Goal: Task Accomplishment & Management: Complete application form

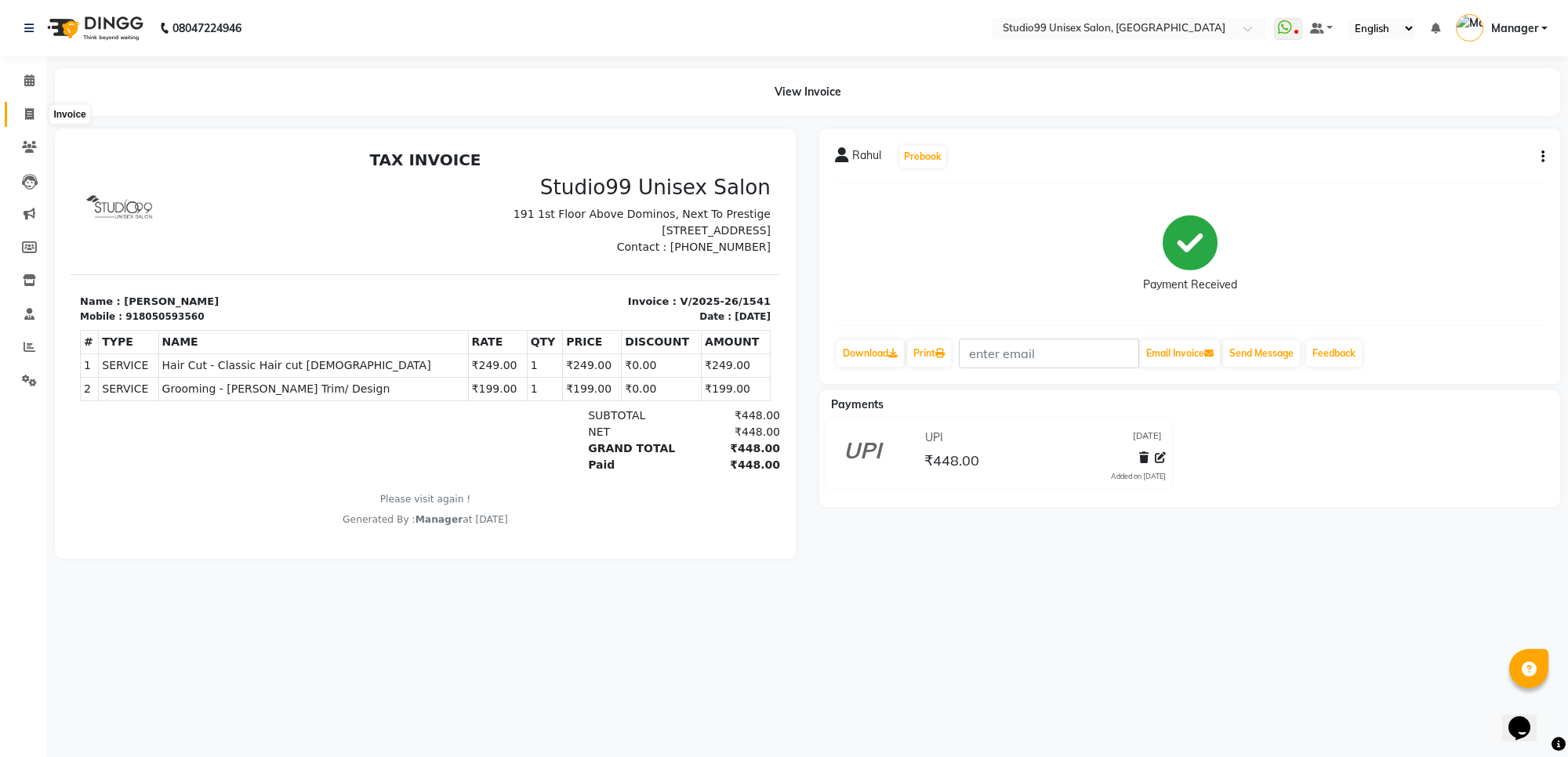
click at [30, 118] on icon at bounding box center [29, 114] width 8 height 12
select select "service"
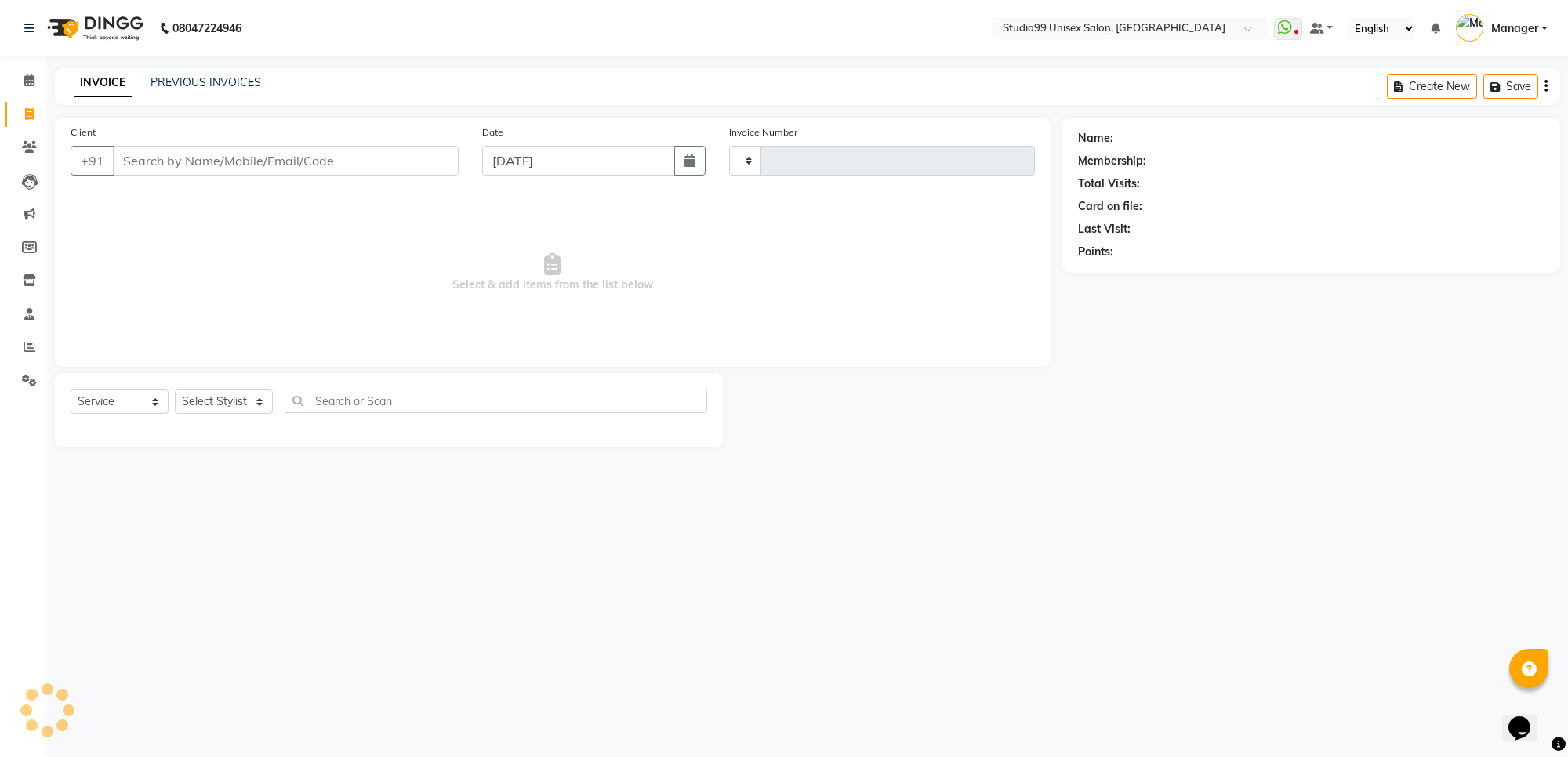
type input "1542"
select select "7323"
click at [171, 165] on input "Client" at bounding box center [286, 161] width 345 height 30
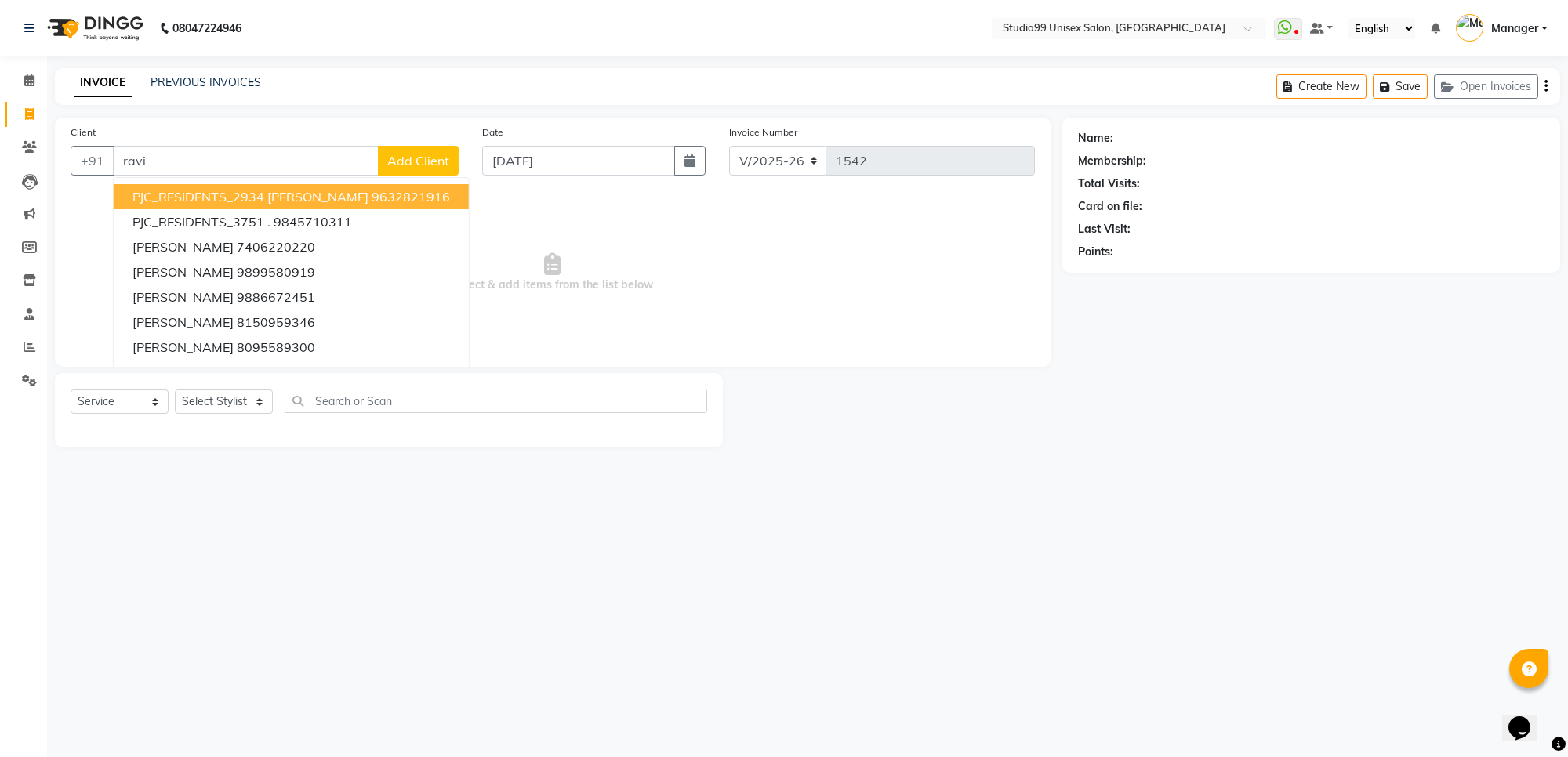
click at [169, 191] on span "PJC_RESIDENTS_2934 [PERSON_NAME]" at bounding box center [251, 197] width 236 height 16
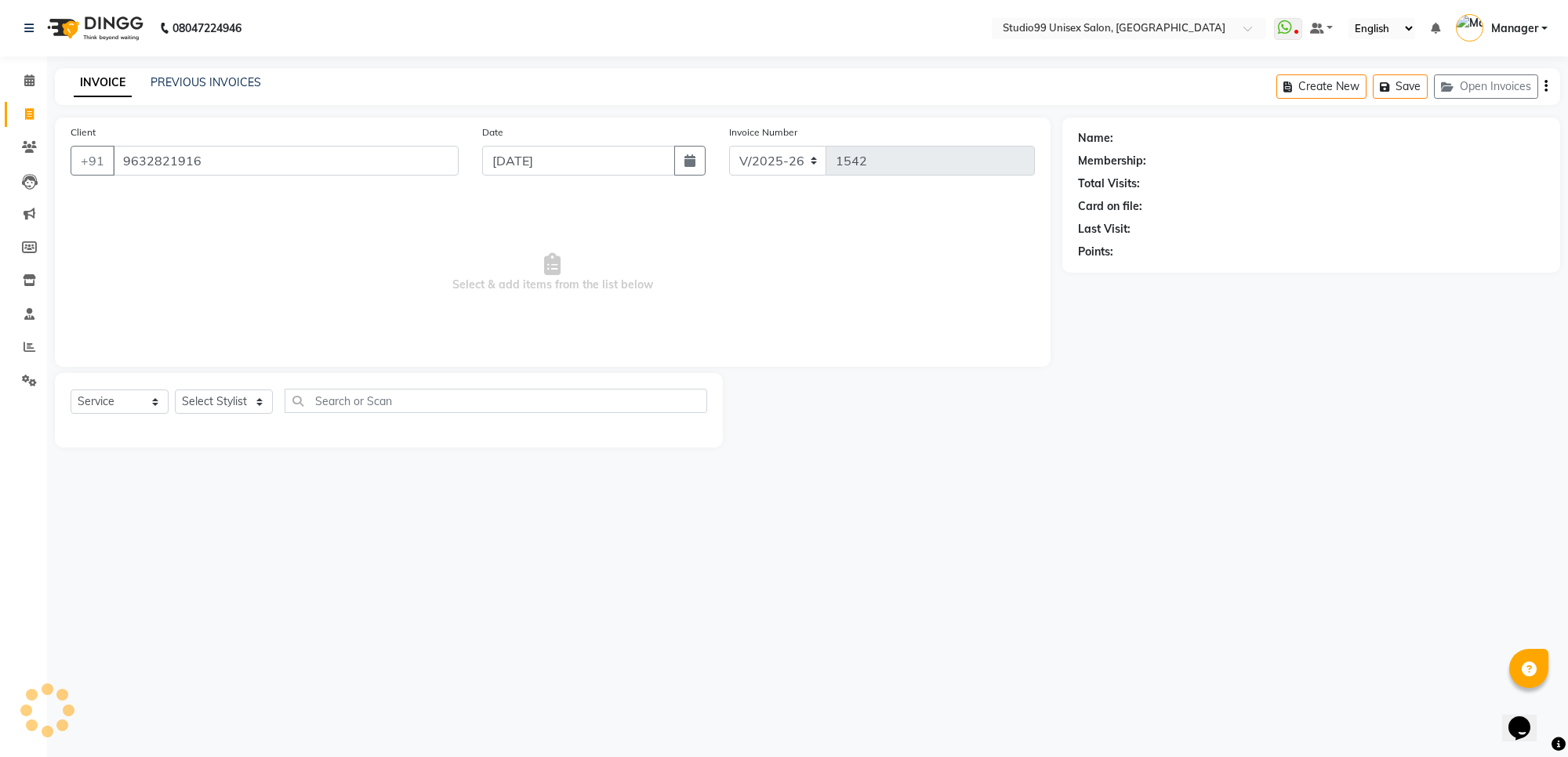
type input "9632821916"
select select "1: Object"
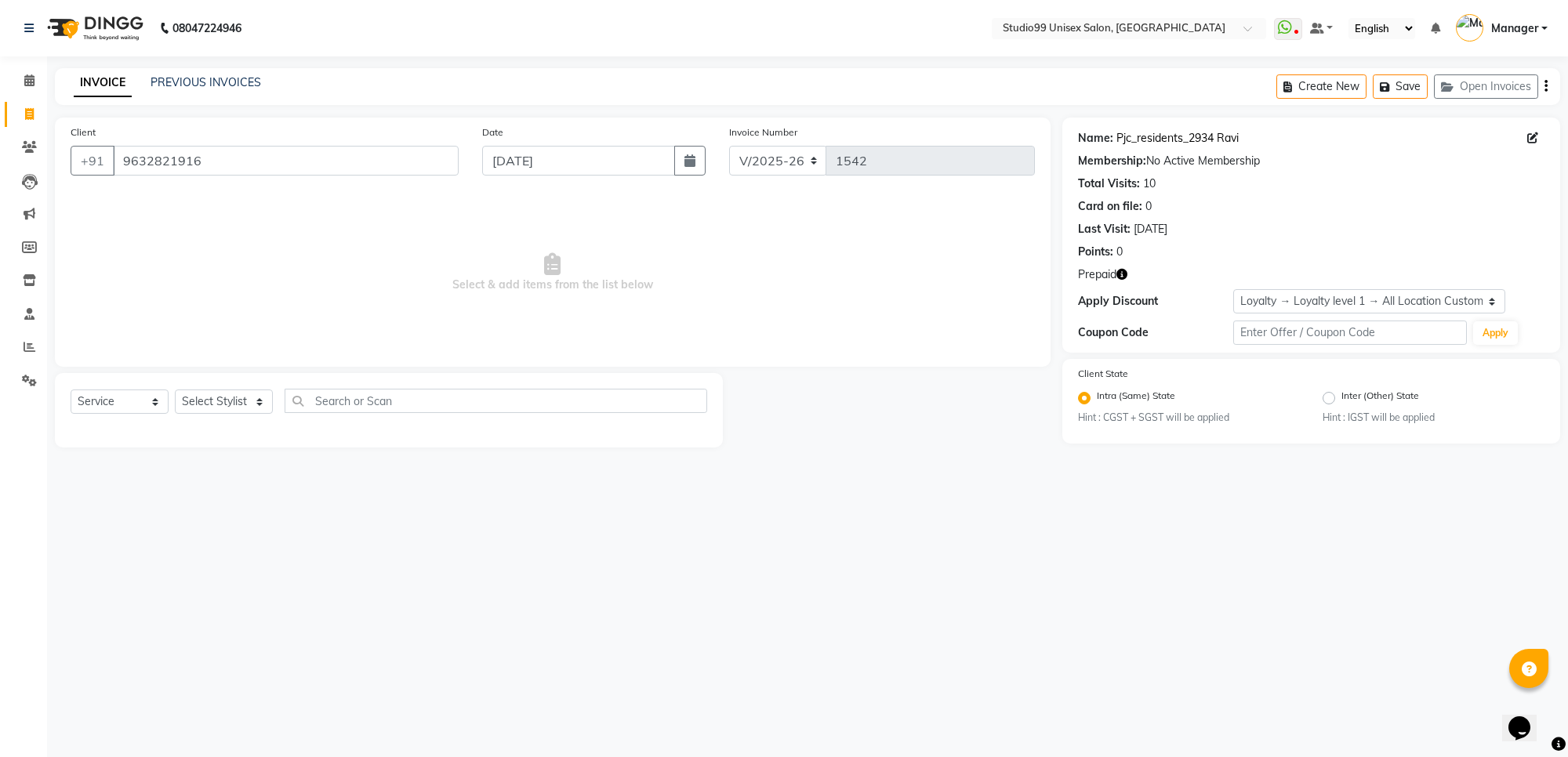
click at [1169, 142] on link "Pjc_residents_2934 Ravi" at bounding box center [1178, 138] width 123 height 17
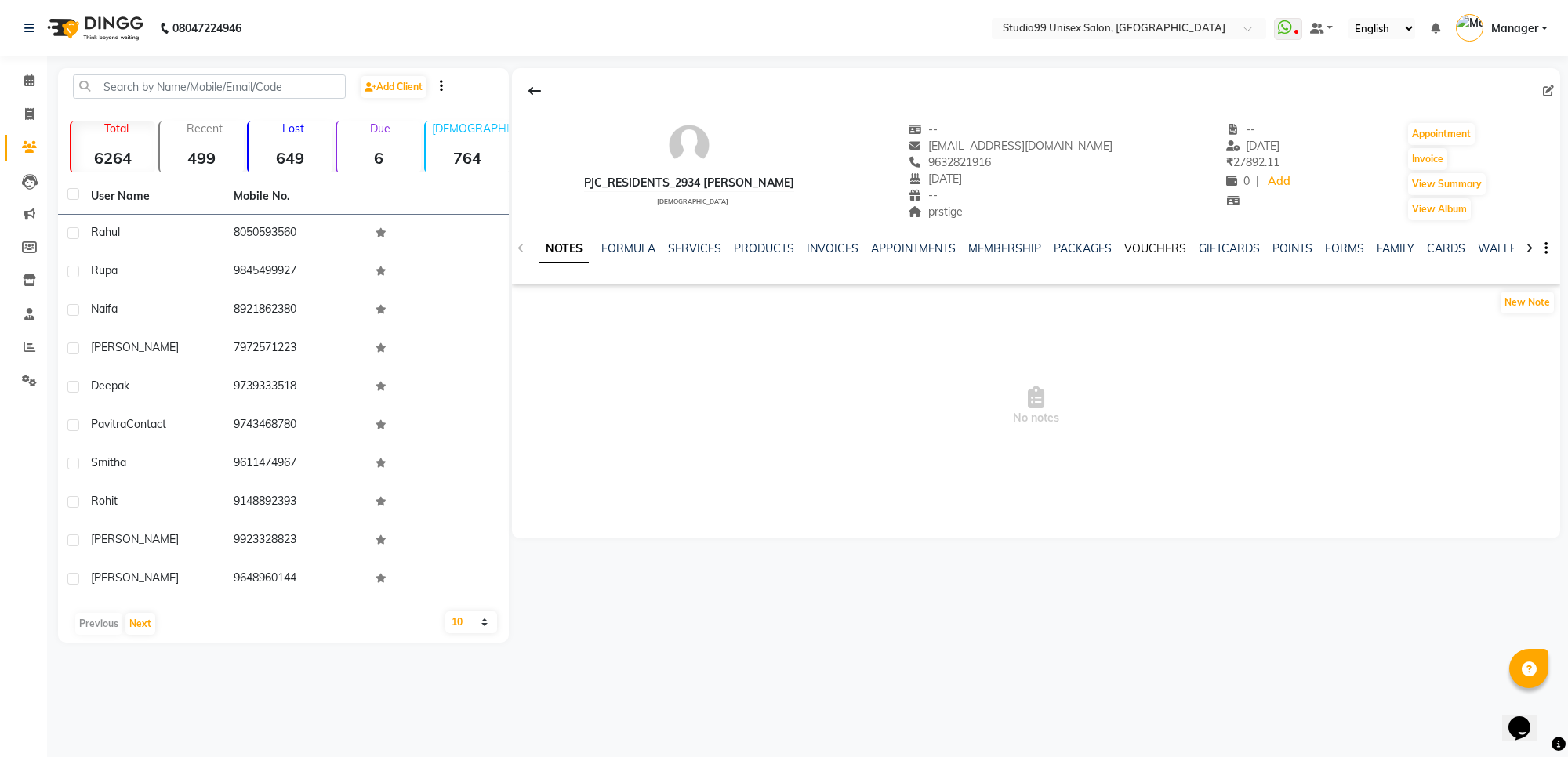
click at [1170, 241] on link "VOUCHERS" at bounding box center [1155, 248] width 62 height 14
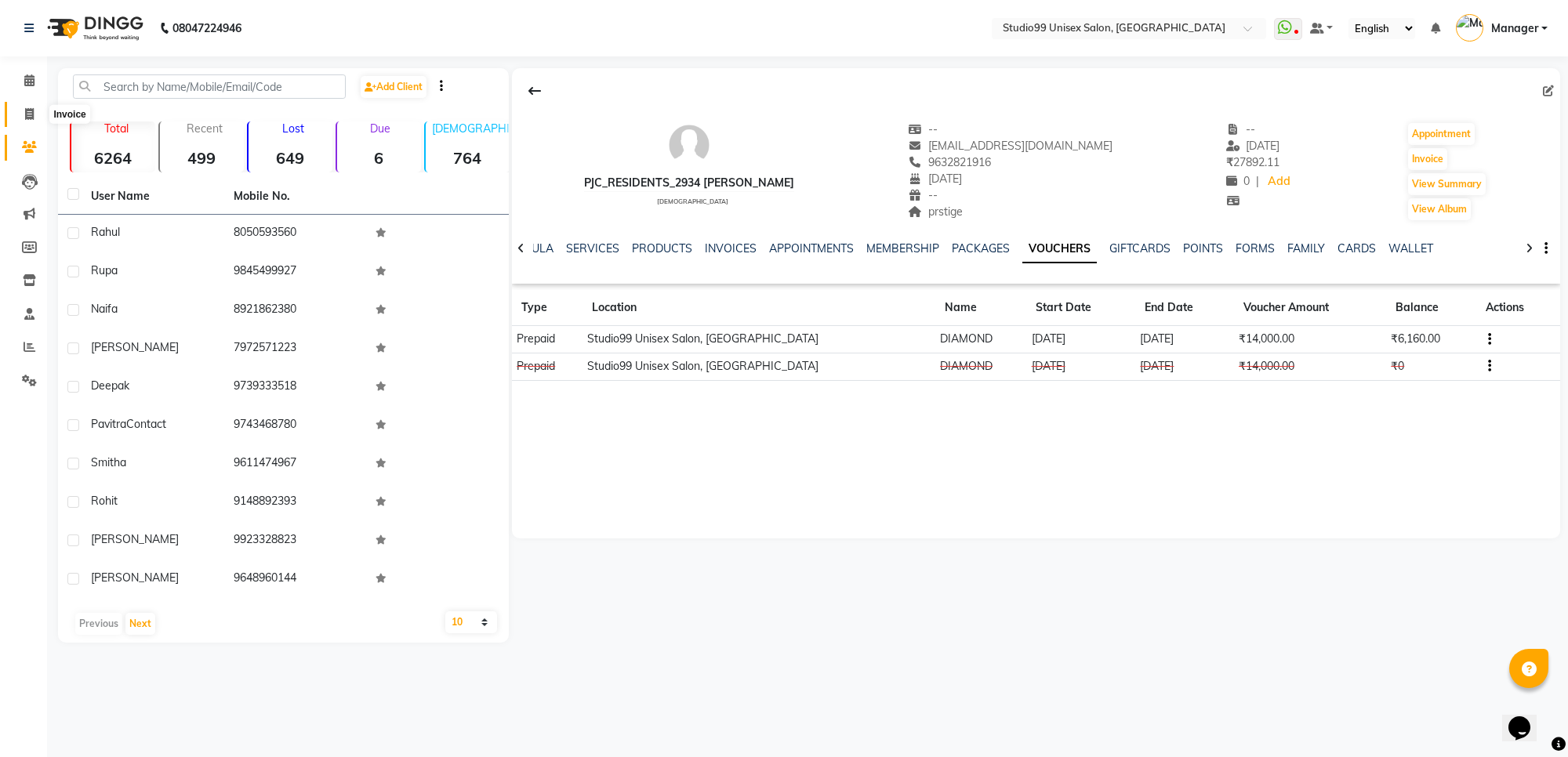
click at [28, 112] on icon at bounding box center [29, 114] width 8 height 12
select select "service"
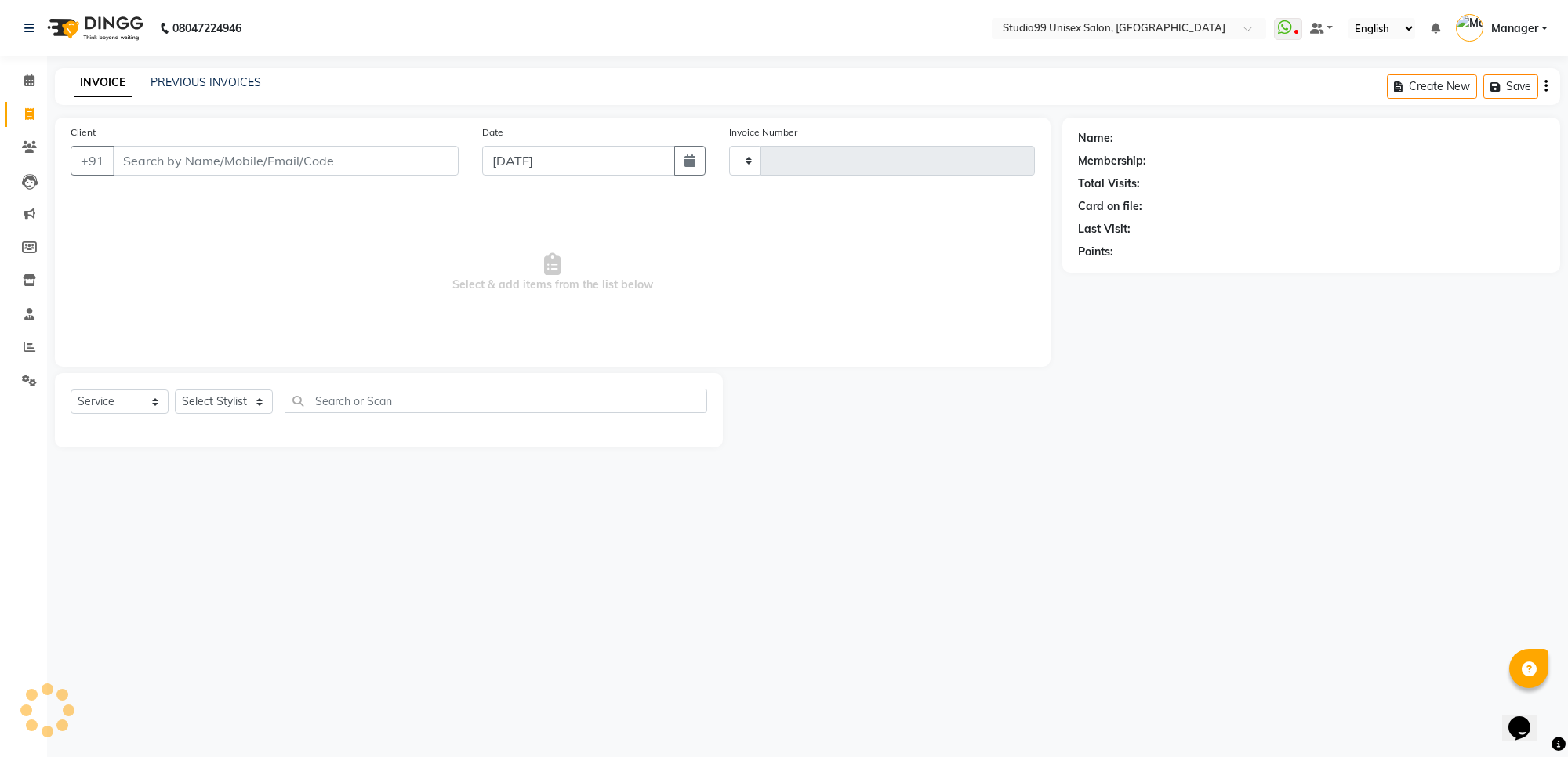
type input "1542"
select select "7323"
click at [171, 176] on div "Client +91" at bounding box center [265, 155] width 412 height 65
click at [172, 165] on input "Client" at bounding box center [286, 161] width 345 height 30
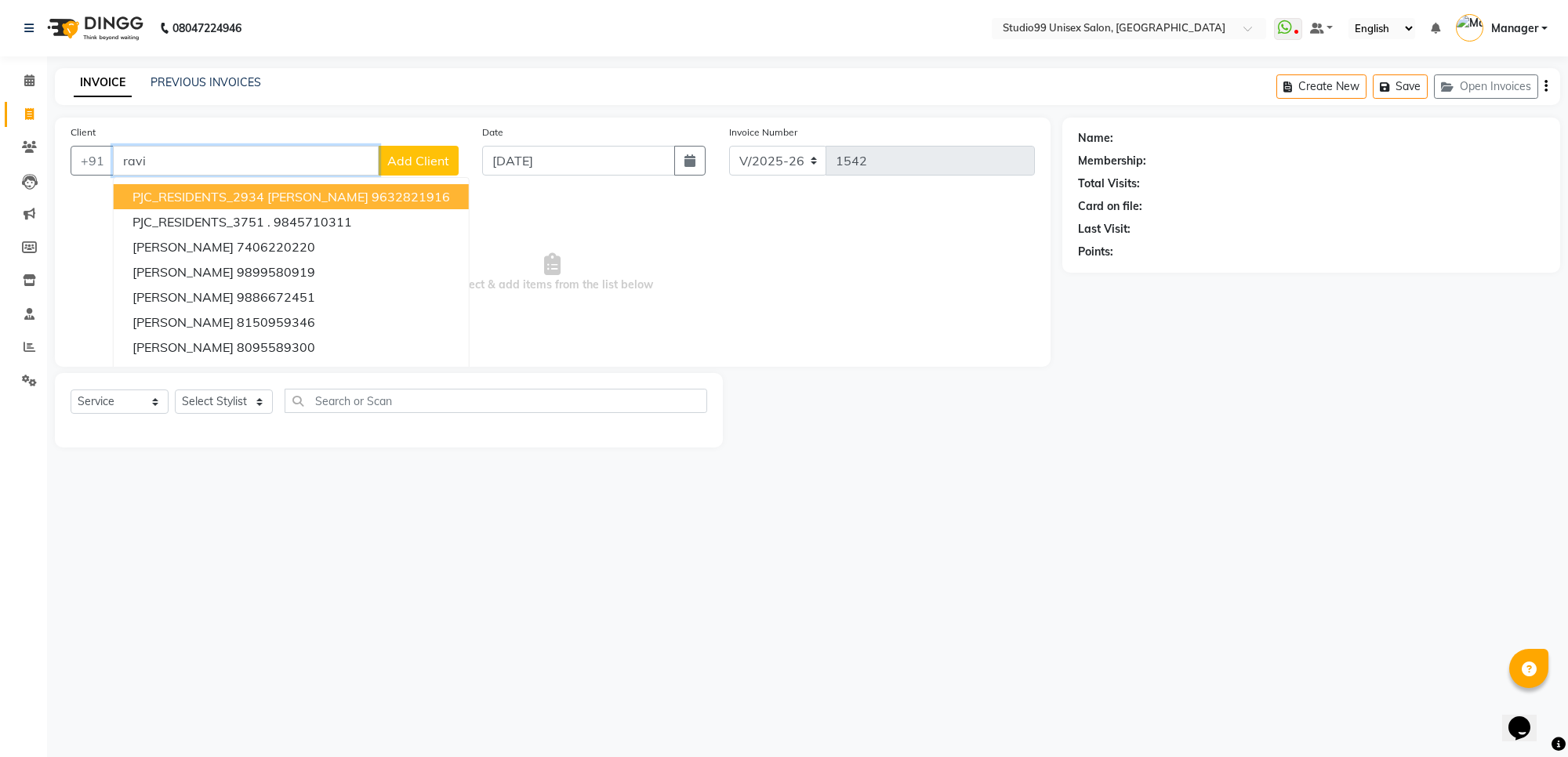
click at [182, 189] on span "PJC_RESIDENTS_2934 [PERSON_NAME]" at bounding box center [251, 197] width 236 height 16
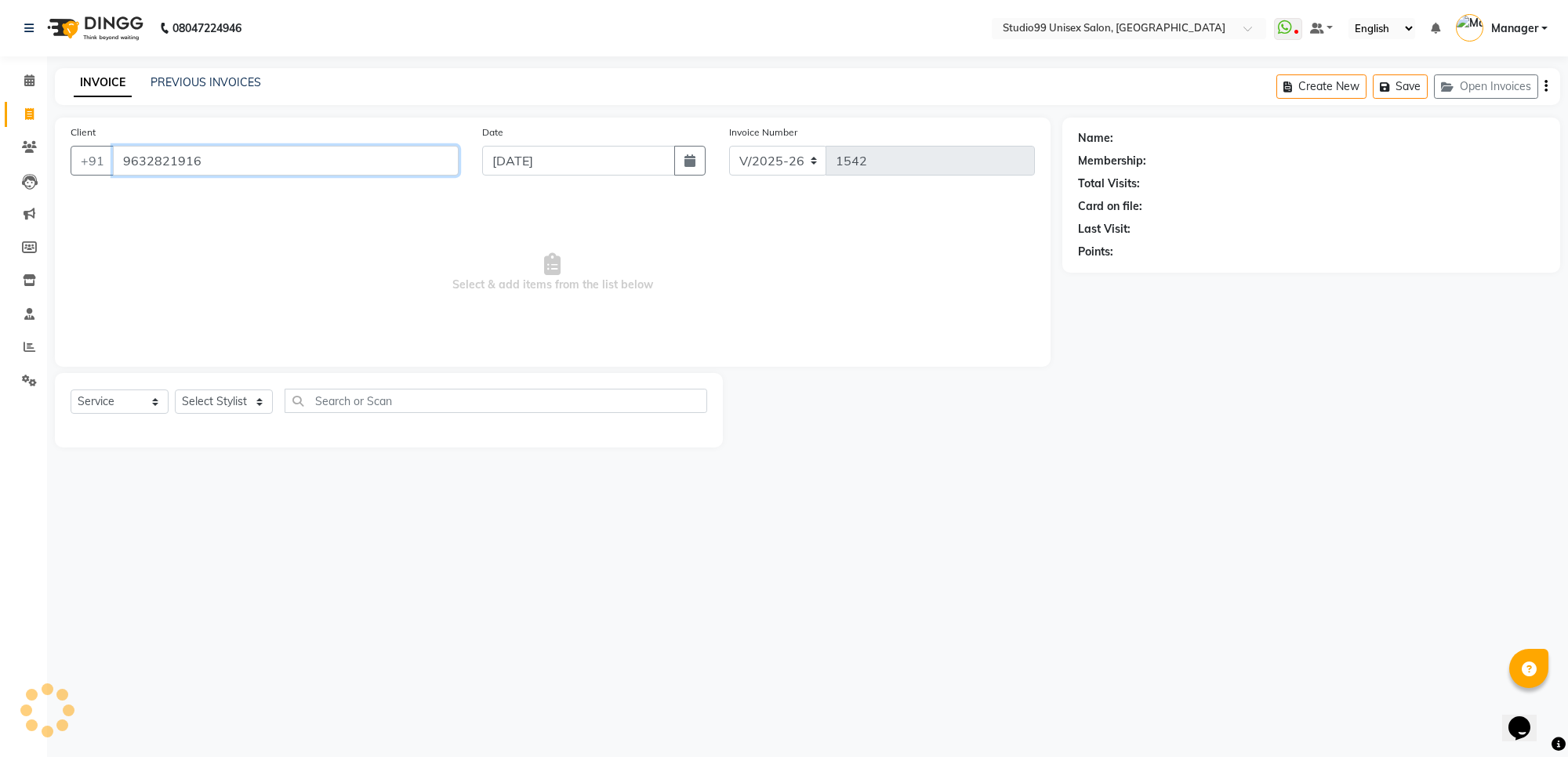
type input "9632821916"
click at [233, 393] on select "Select Stylist Manager [PERSON_NAME] [PERSON_NAME] [PERSON_NAME]" at bounding box center [224, 401] width 98 height 24
select select "1: Object"
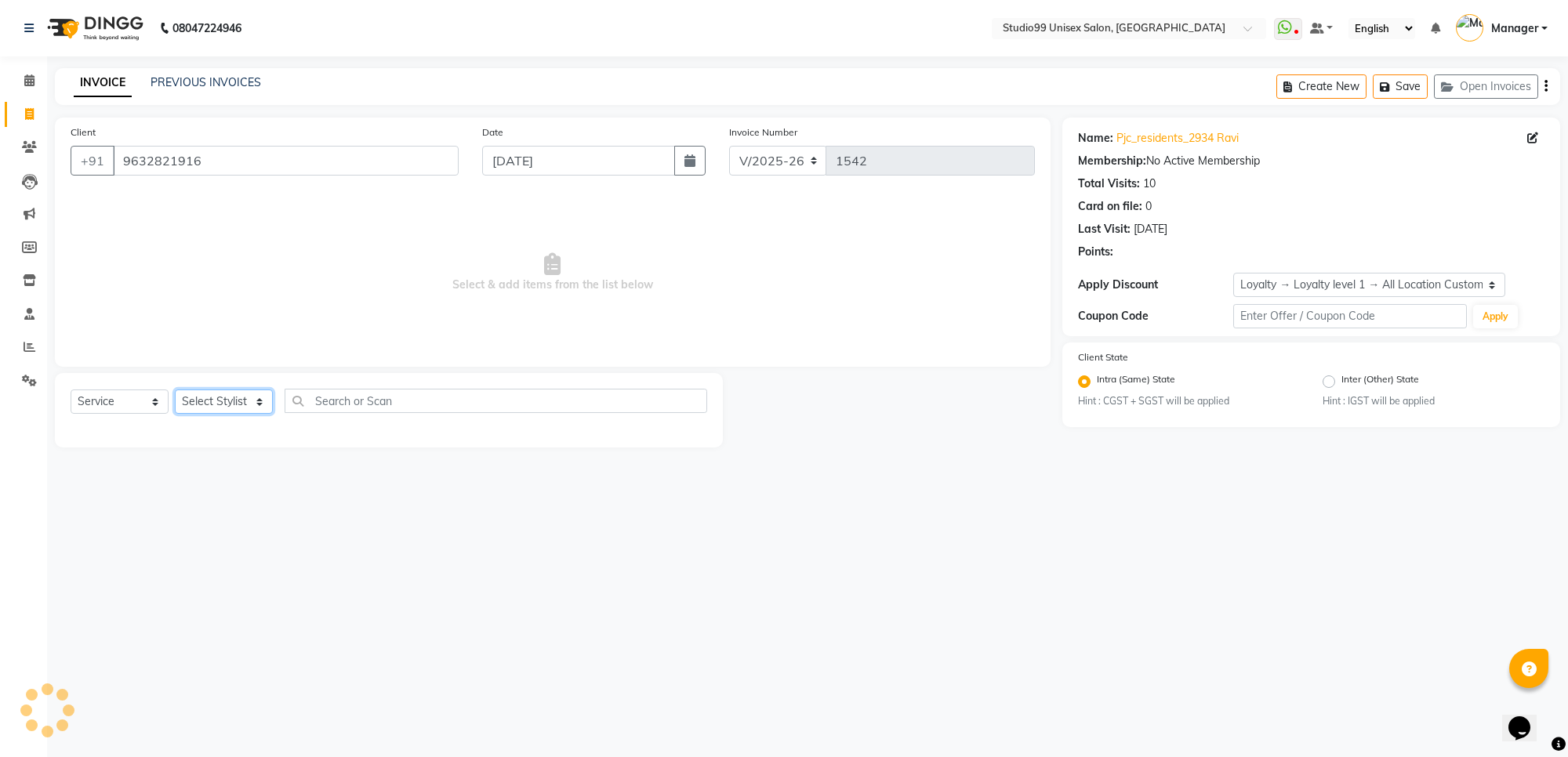
select select "63732"
click at [175, 389] on select "Select Stylist Manager [PERSON_NAME] [PERSON_NAME] [PERSON_NAME]" at bounding box center [224, 401] width 98 height 24
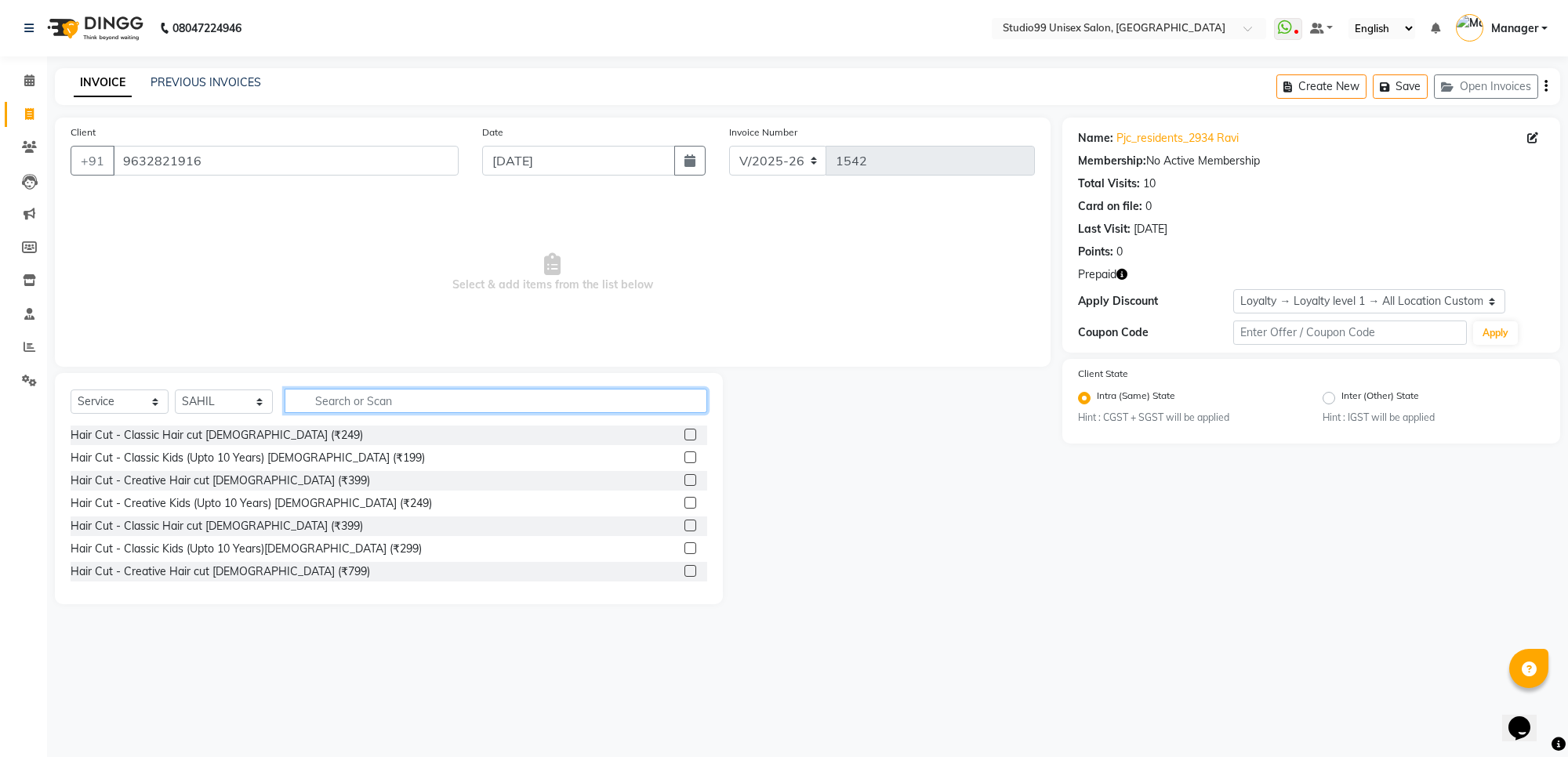
click at [316, 403] on input "text" at bounding box center [495, 400] width 422 height 24
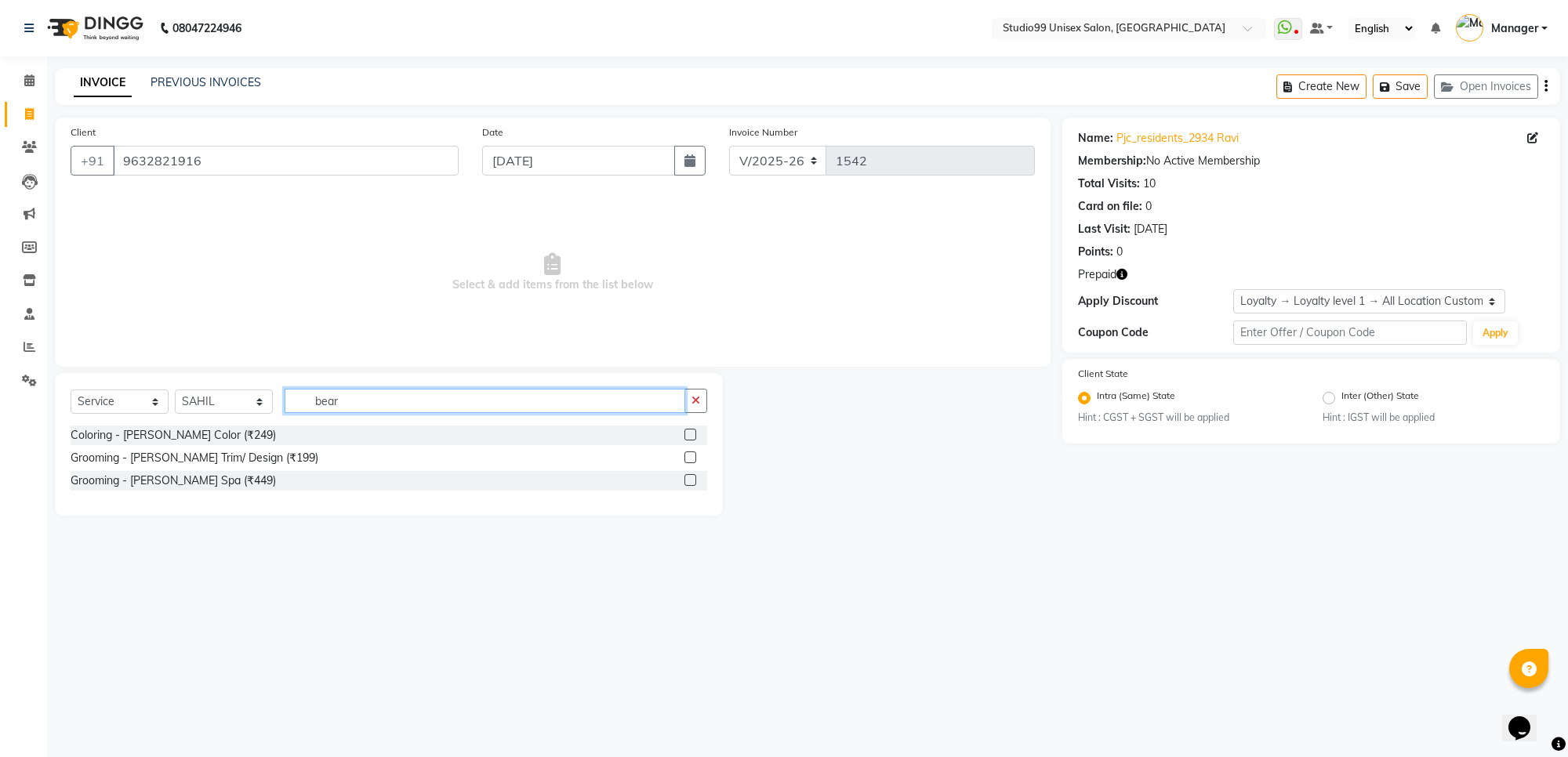
type input "bear"
click at [263, 456] on div "Grooming - [PERSON_NAME] Trim/ Design (₹199)" at bounding box center [388, 458] width 637 height 20
click at [237, 464] on div "Grooming - [PERSON_NAME] Trim/ Design (₹199)" at bounding box center [194, 459] width 248 height 17
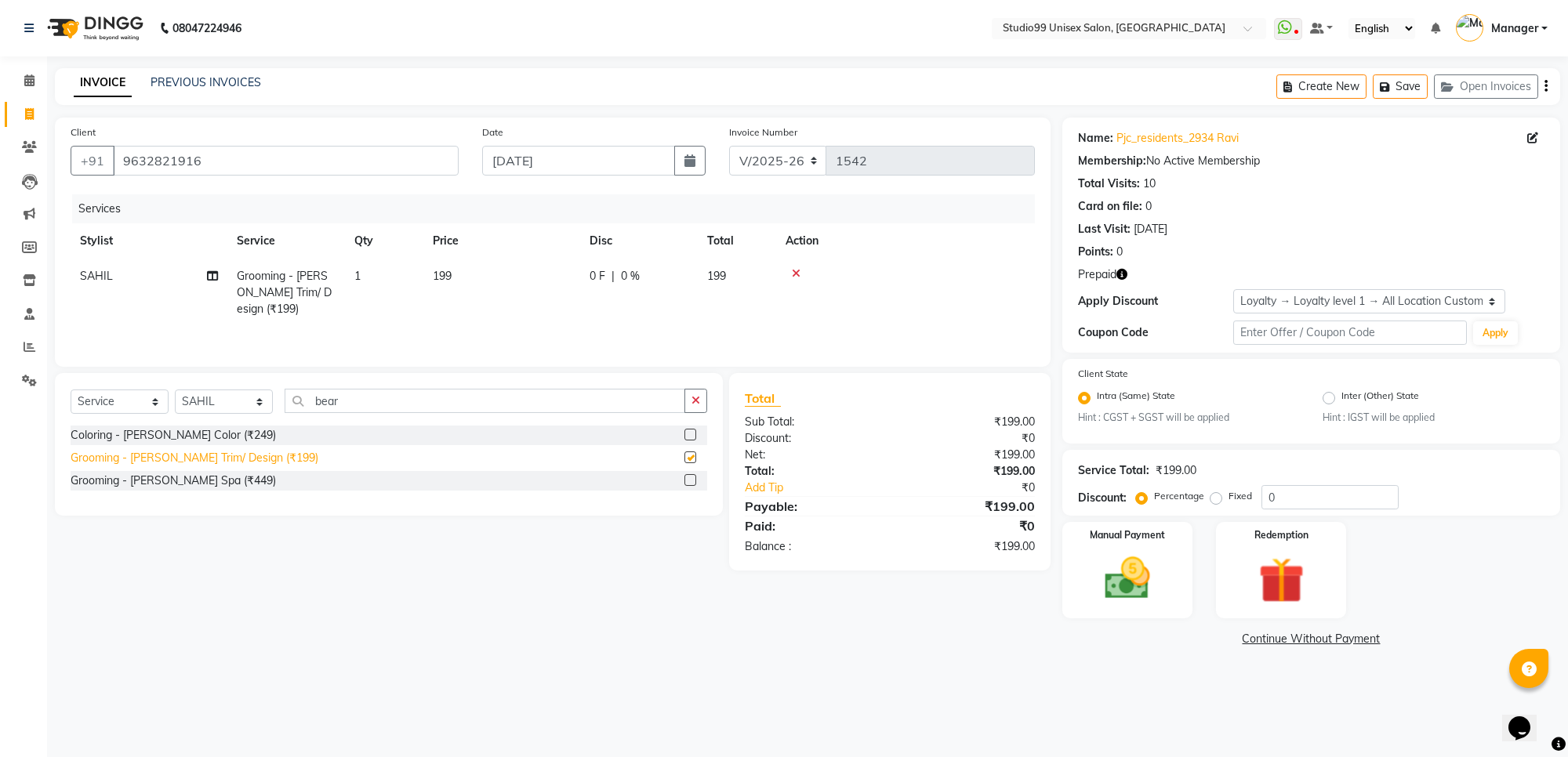
checkbox input "false"
click at [225, 406] on select "Select Stylist Manager [PERSON_NAME] [PERSON_NAME] [PERSON_NAME]" at bounding box center [224, 401] width 98 height 24
select select "63733"
click at [175, 392] on select "Select Stylist Manager [PERSON_NAME] [PERSON_NAME] [PERSON_NAME]" at bounding box center [224, 401] width 98 height 24
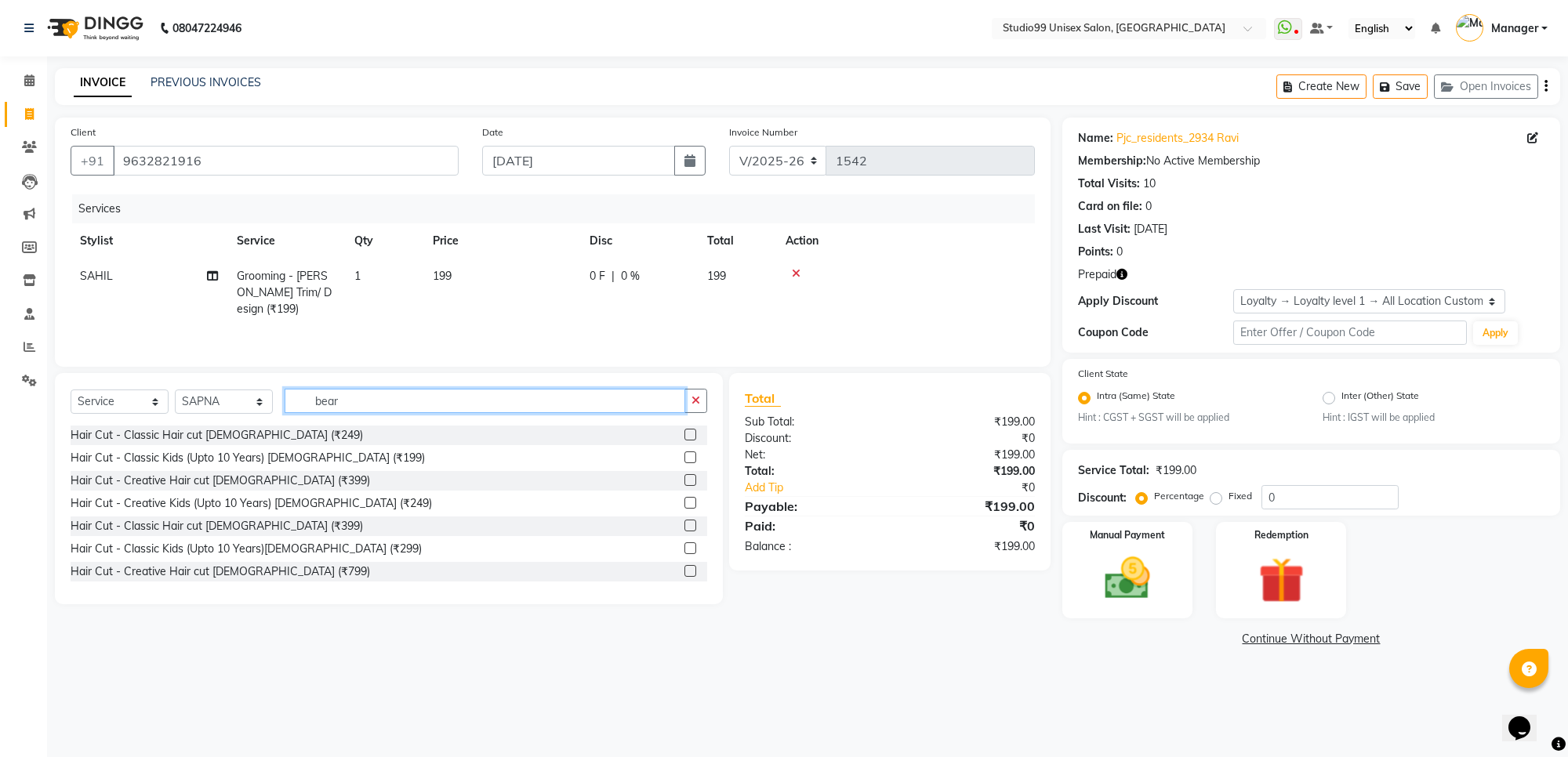
click at [381, 400] on input "bear" at bounding box center [485, 400] width 401 height 24
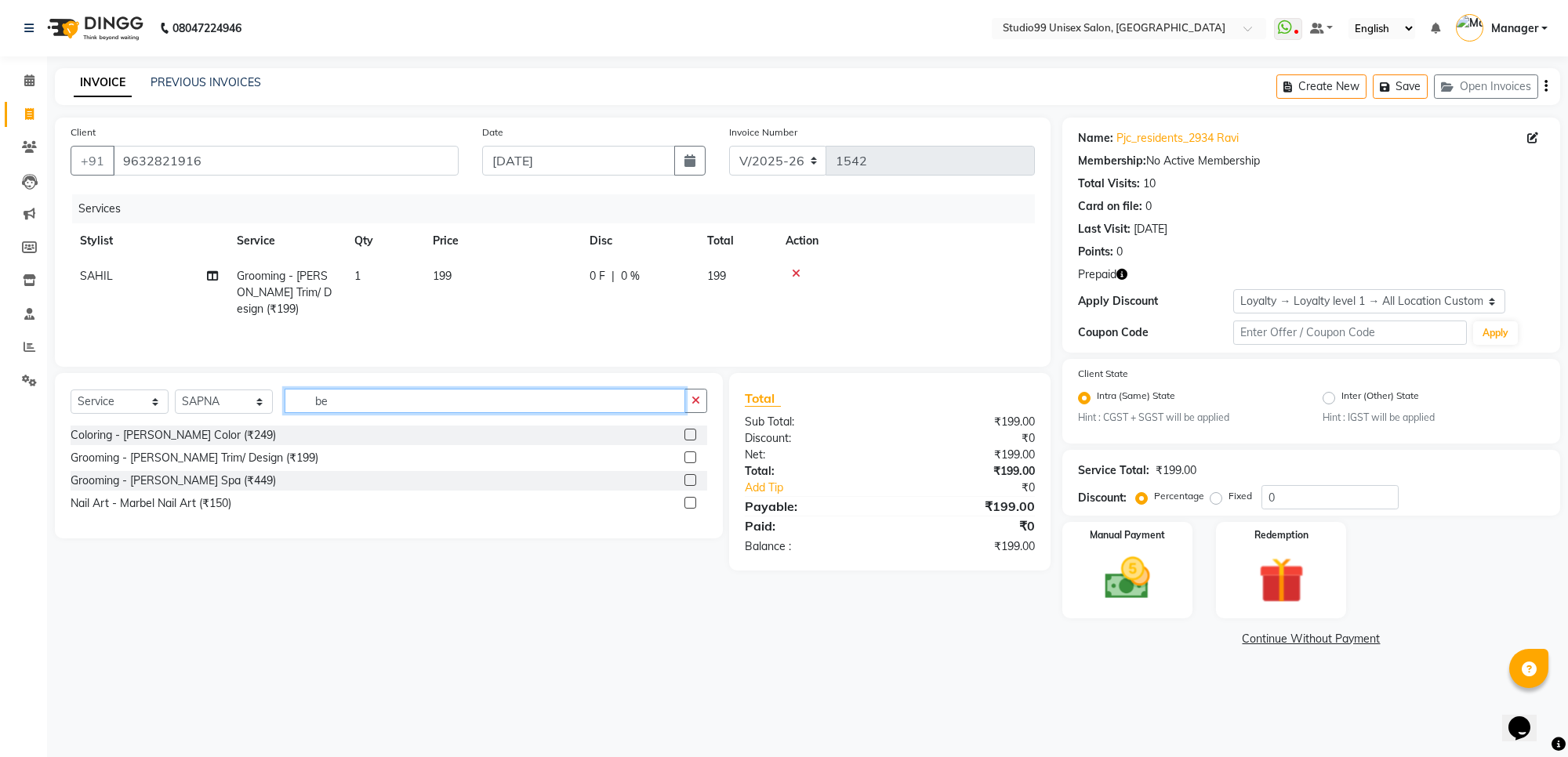
type input "b"
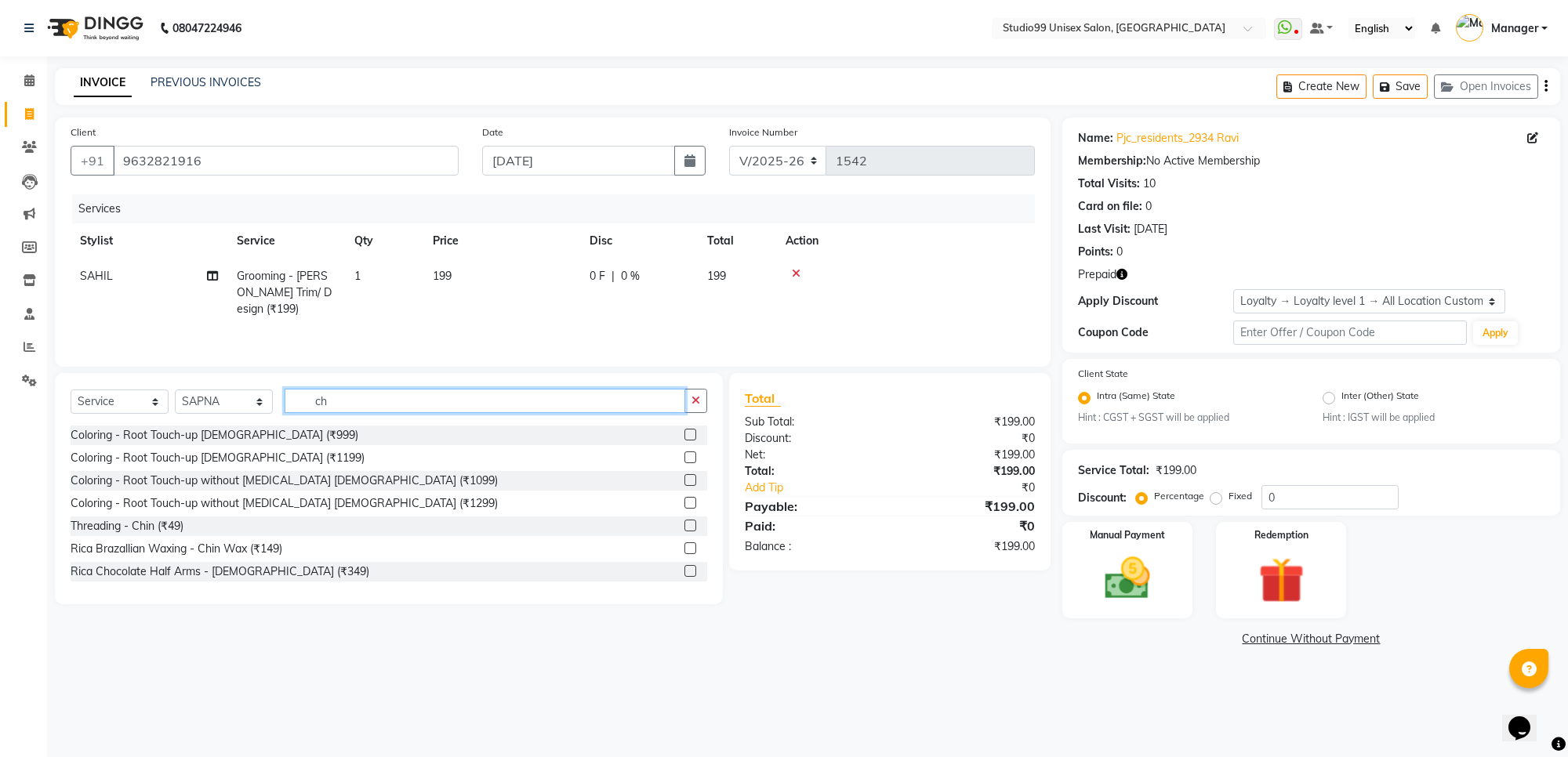
type input "c"
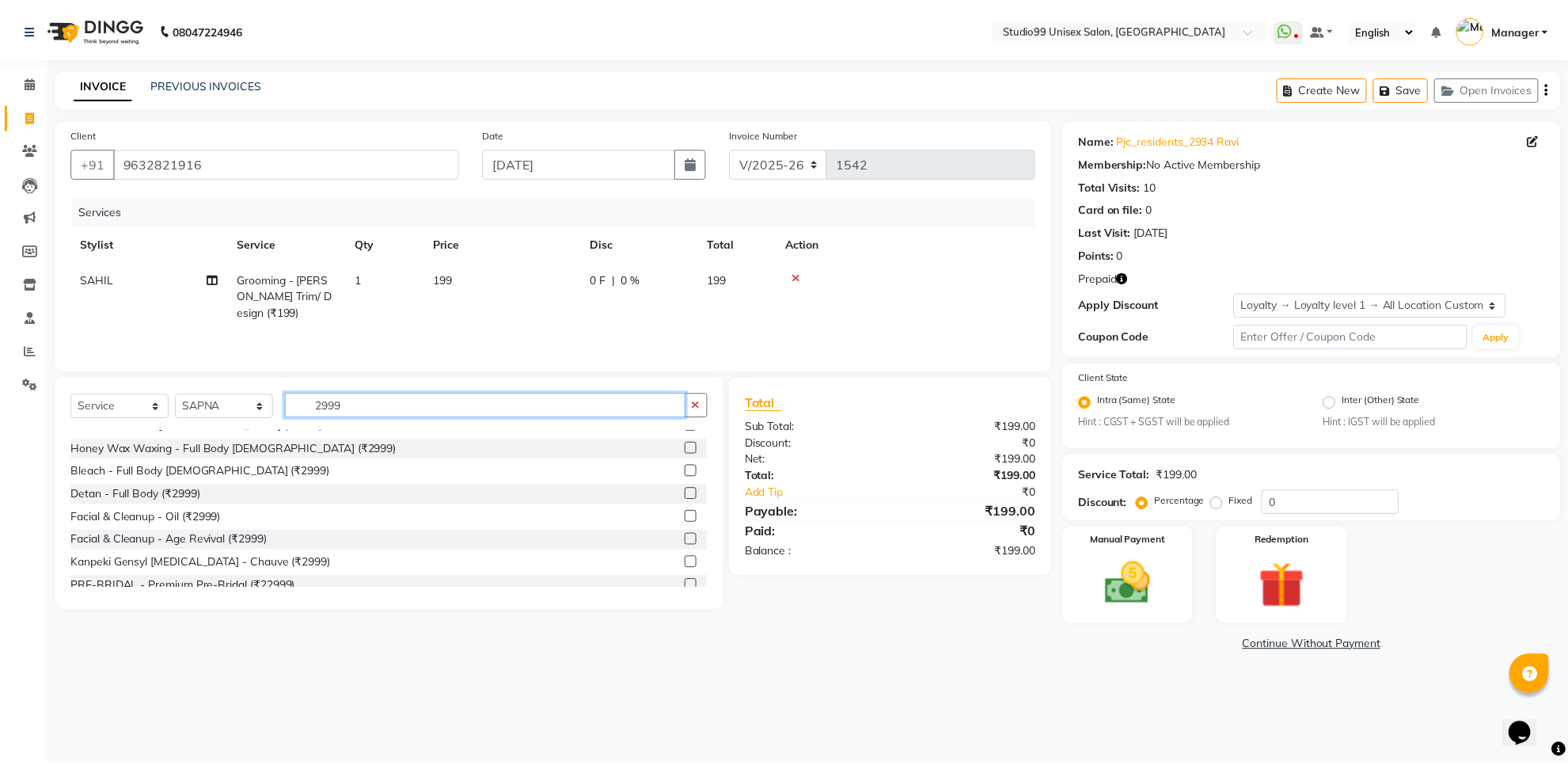
scroll to position [71, 0]
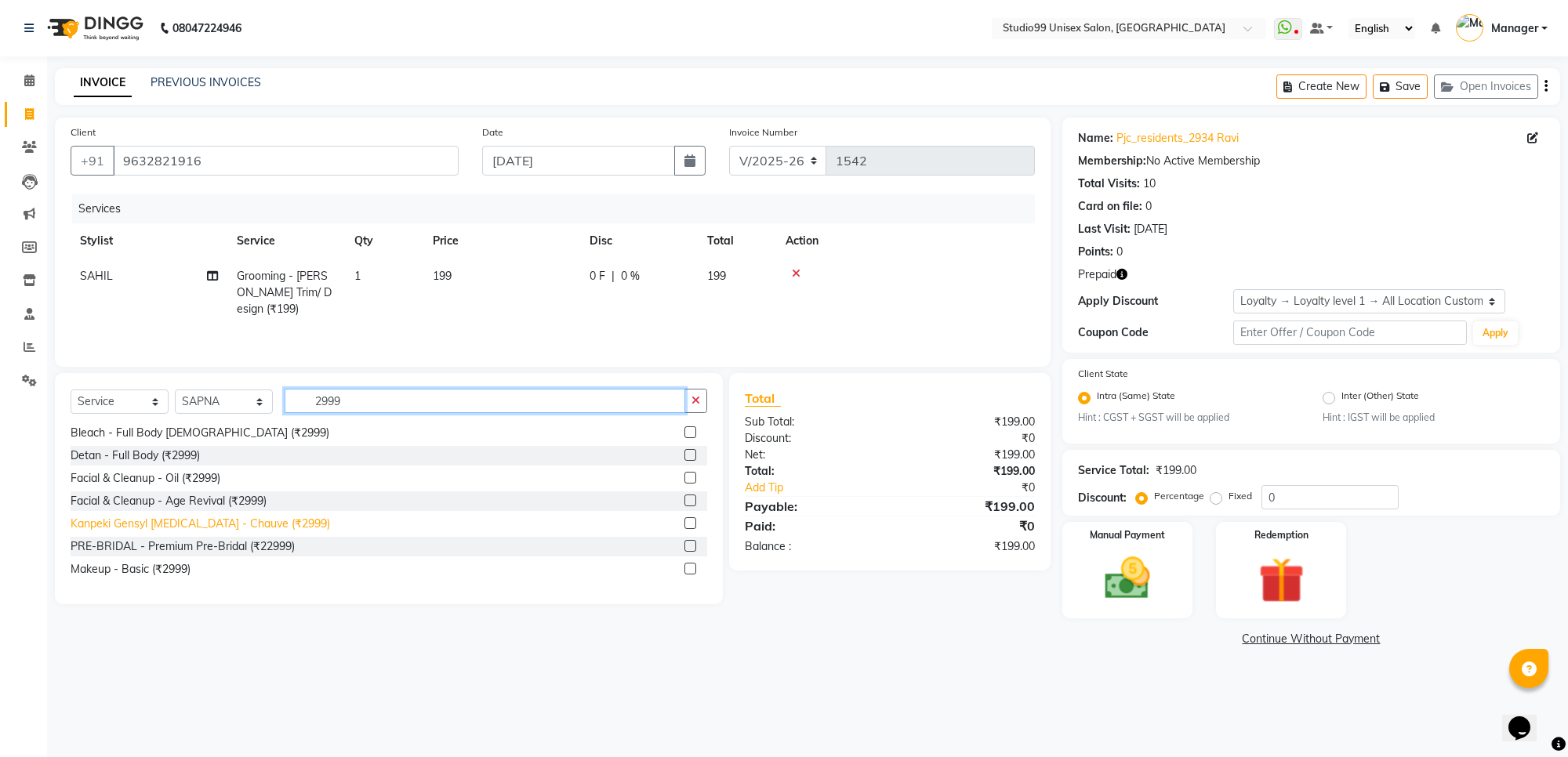
type input "2999"
click at [276, 522] on div "Kanpeki Gensyl [MEDICAL_DATA] - Chauve (₹2999)" at bounding box center [199, 524] width 259 height 17
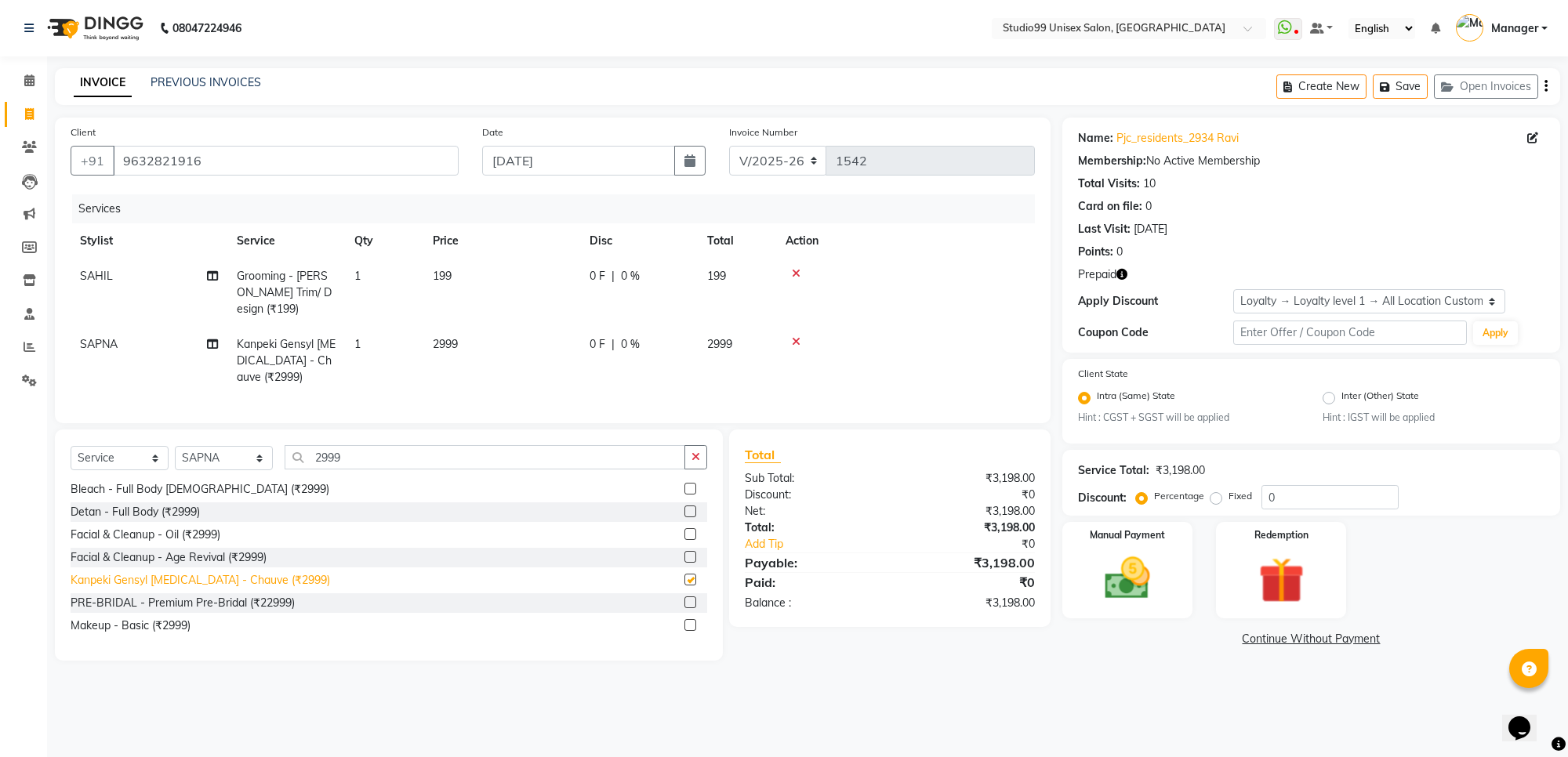
checkbox input "false"
click at [1272, 562] on img at bounding box center [1282, 580] width 77 height 59
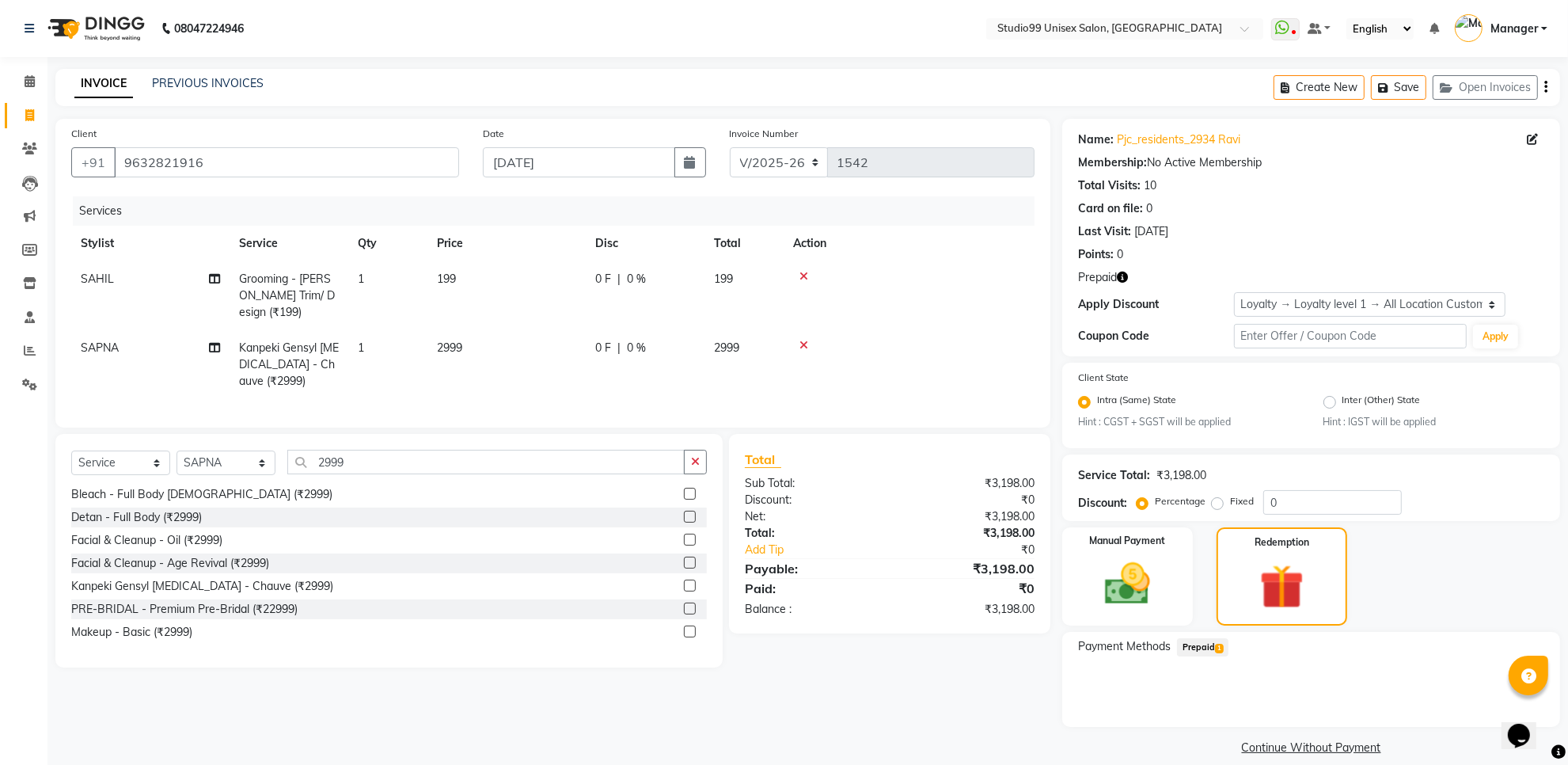
click at [1196, 646] on span "Prepaid 1" at bounding box center [1202, 647] width 51 height 18
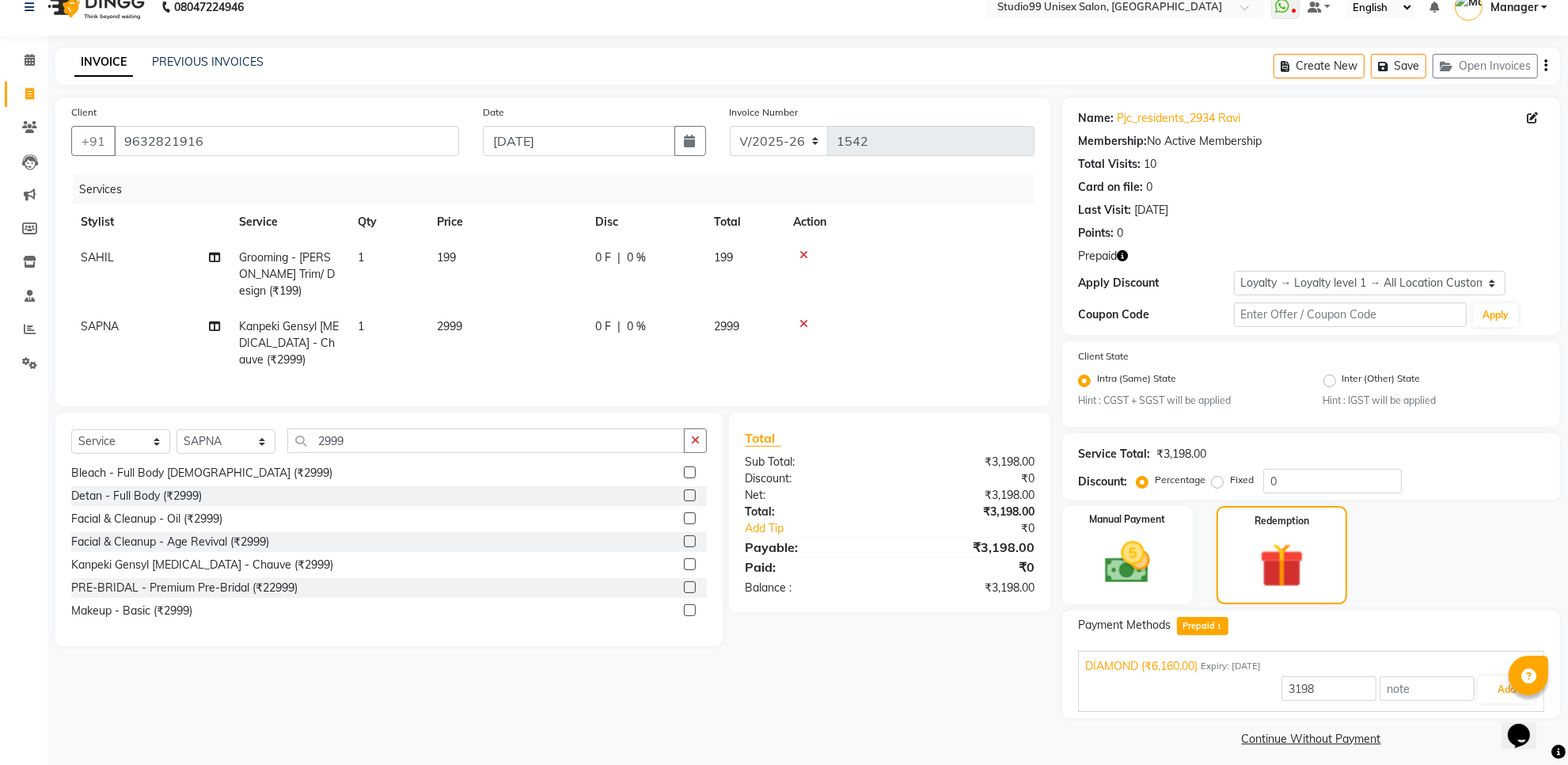
scroll to position [28, 0]
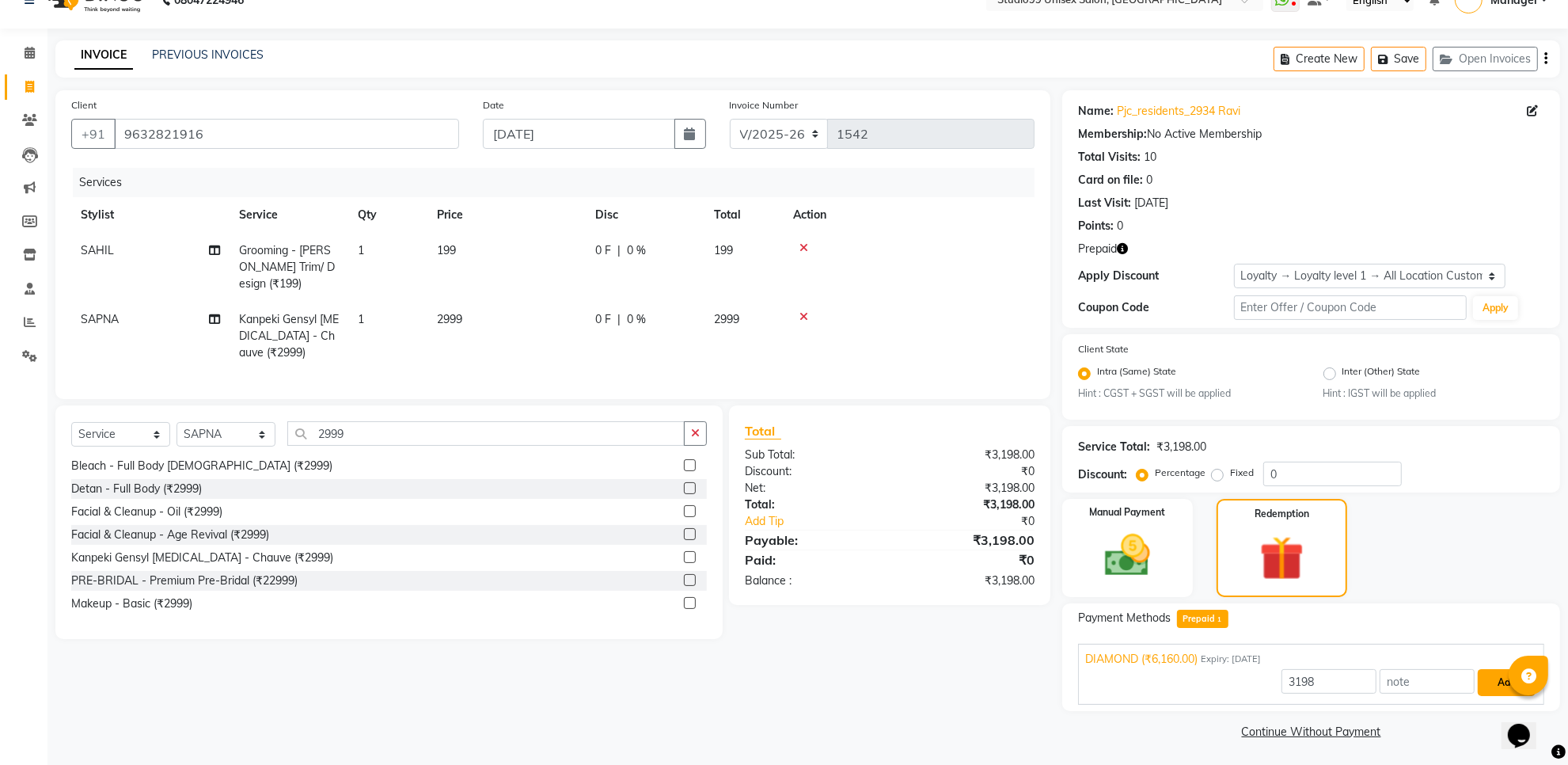
click at [1490, 682] on button "Add" at bounding box center [1507, 683] width 58 height 26
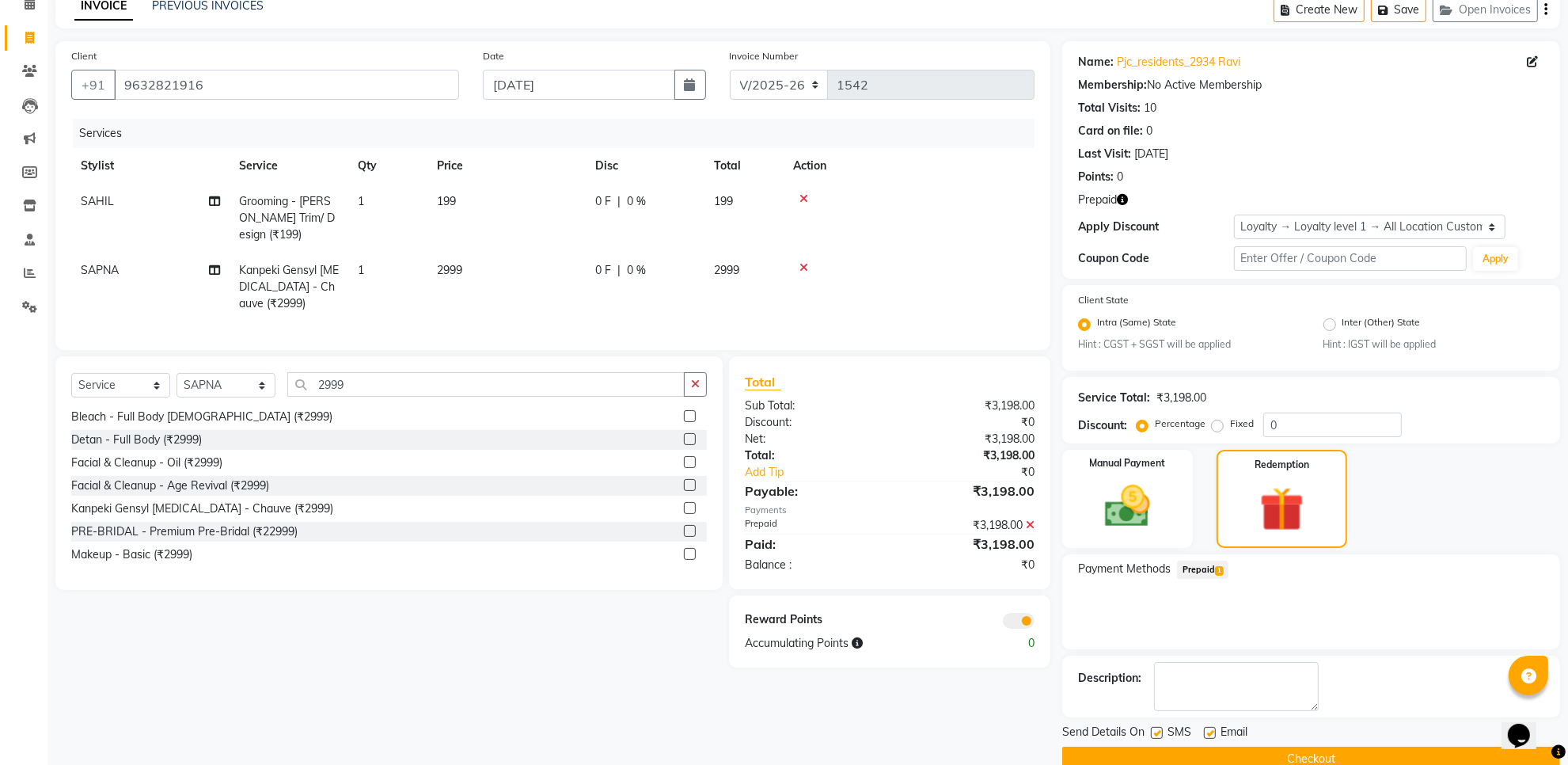
scroll to position [105, 0]
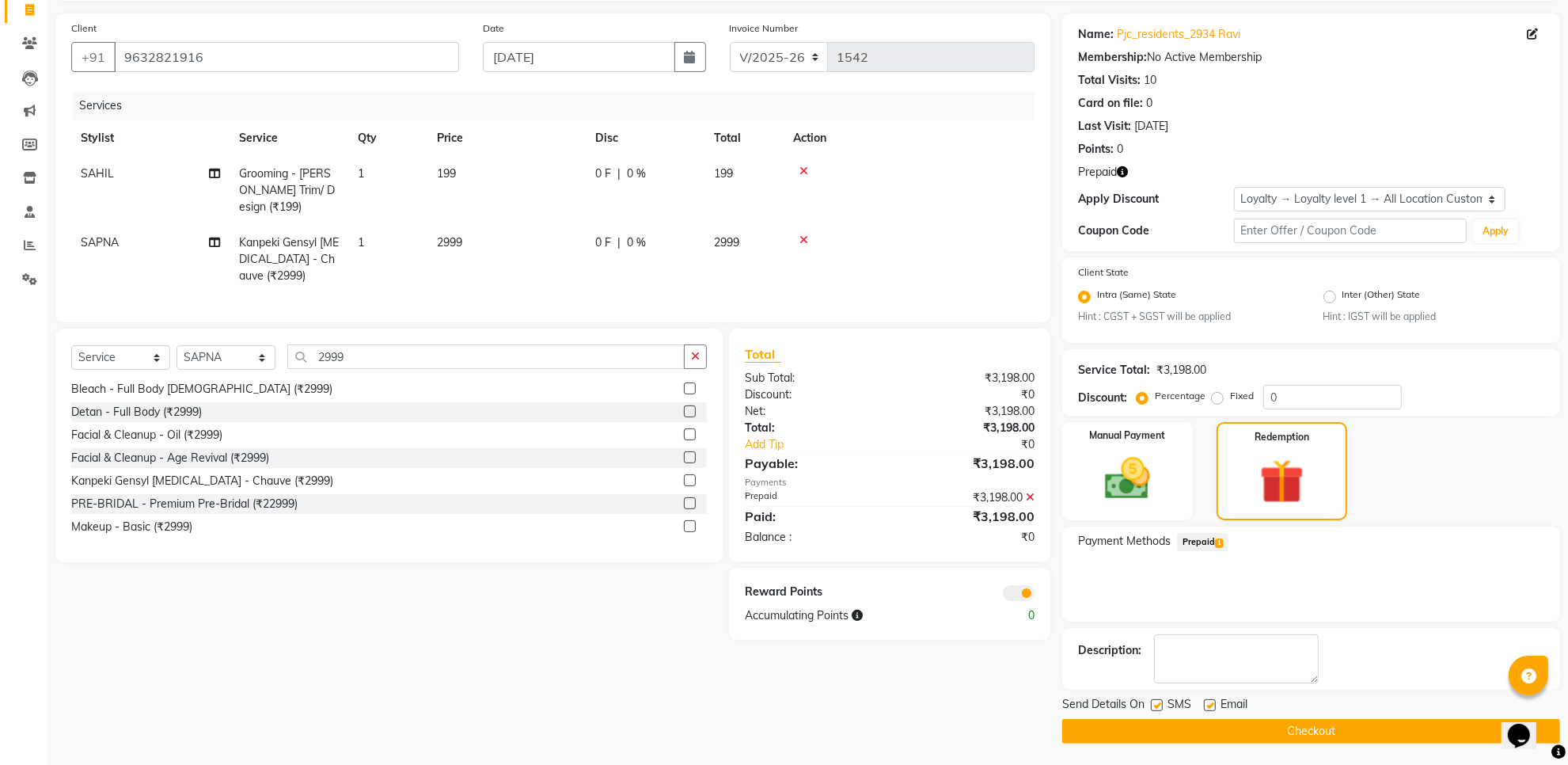
click at [1423, 722] on button "Checkout" at bounding box center [1311, 731] width 498 height 25
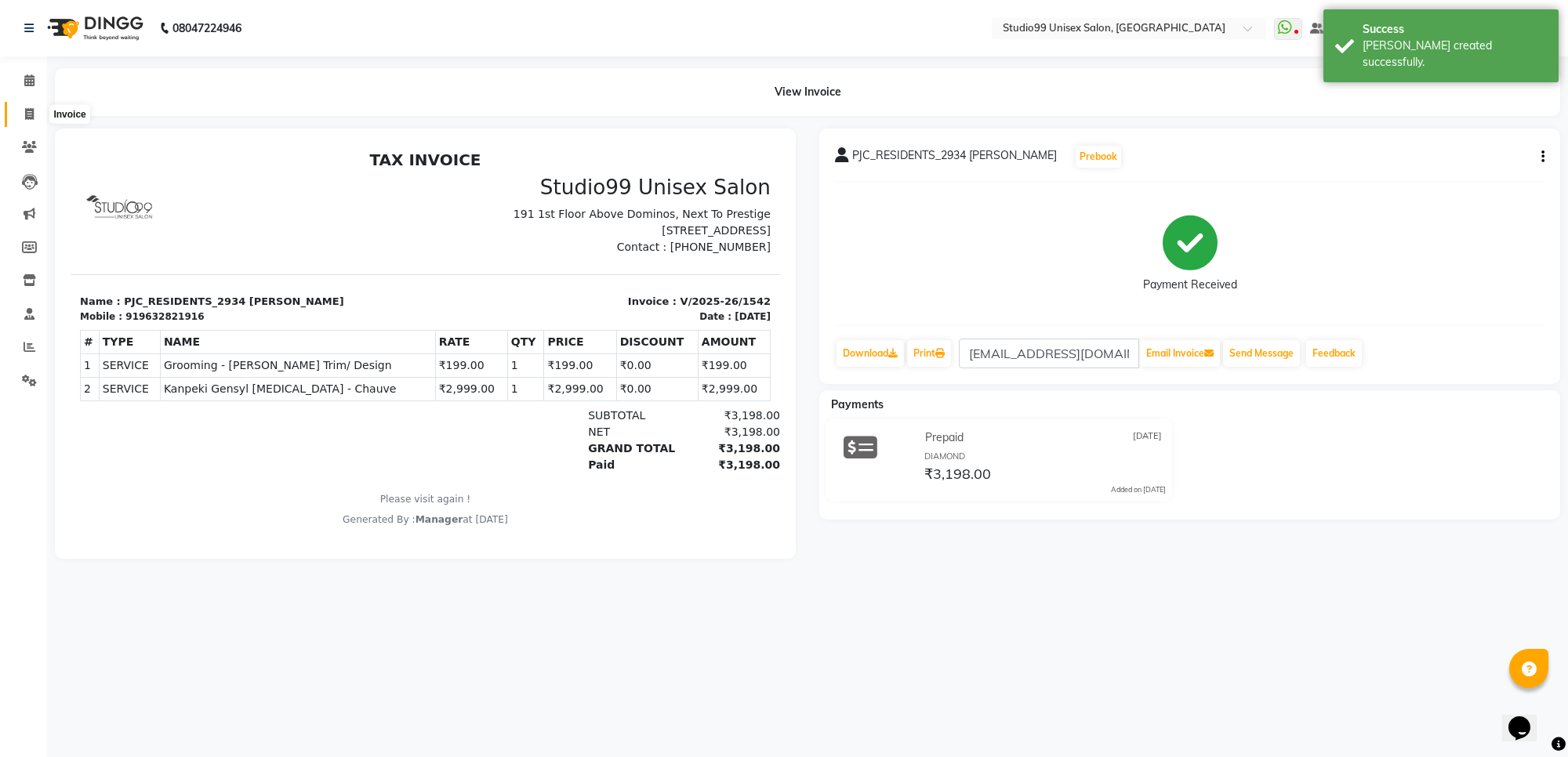
click at [32, 122] on span at bounding box center [29, 114] width 27 height 18
select select "service"
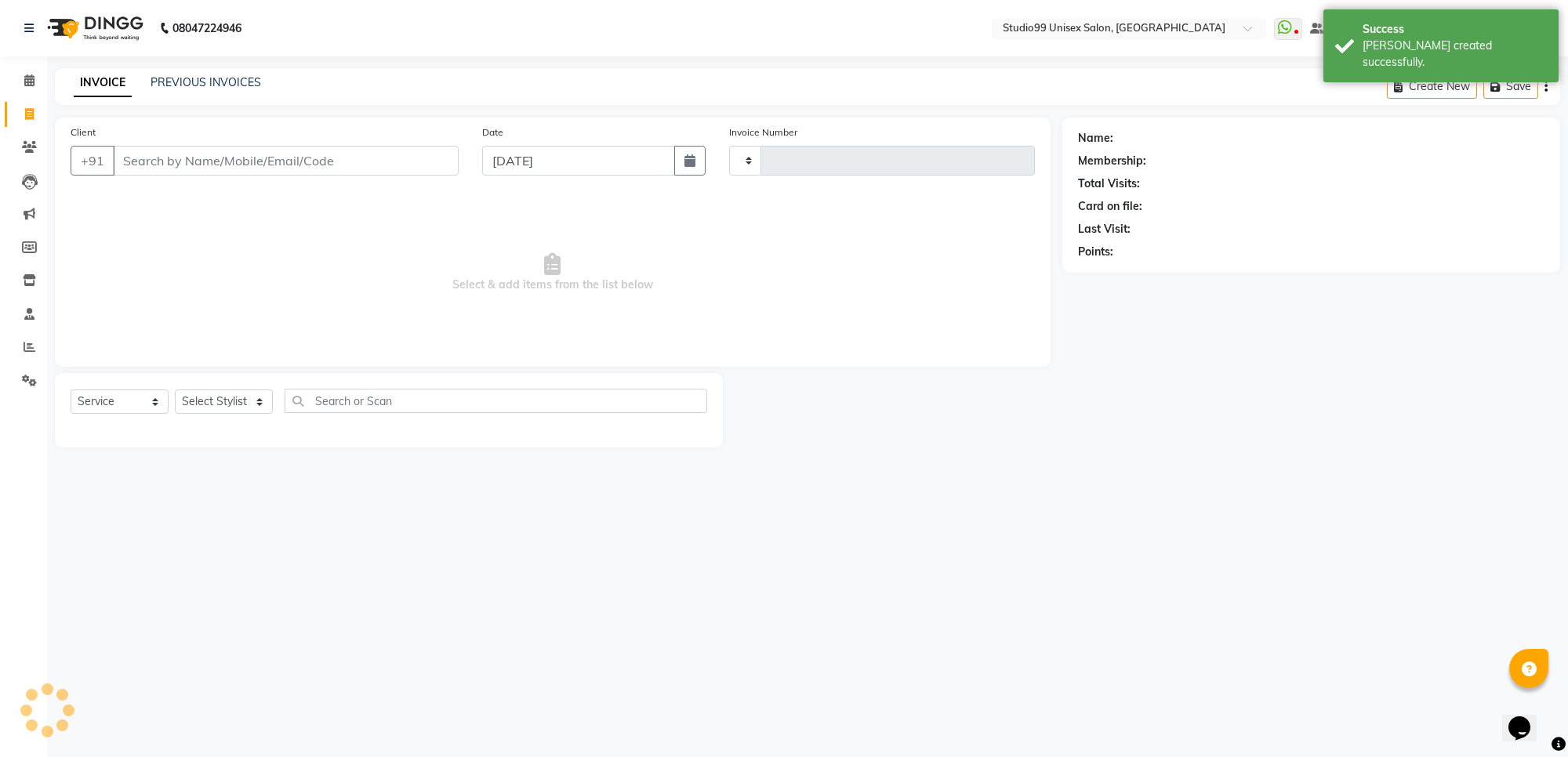
type input "1543"
select select "7323"
